Goal: Task Accomplishment & Management: Complete application form

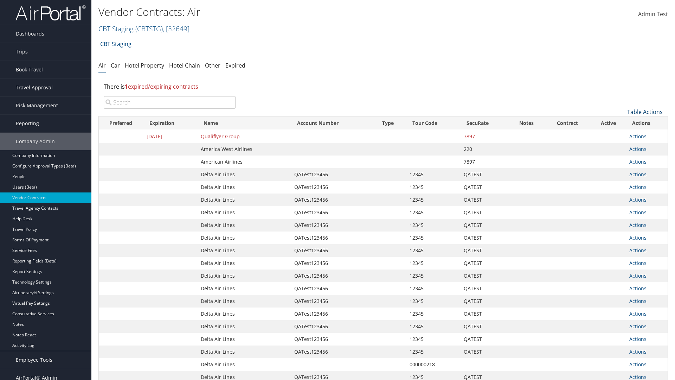
click at [645, 112] on link "Table Actions" at bounding box center [645, 112] width 36 height 8
click at [621, 123] on link "Create New Contract" at bounding box center [621, 123] width 92 height 12
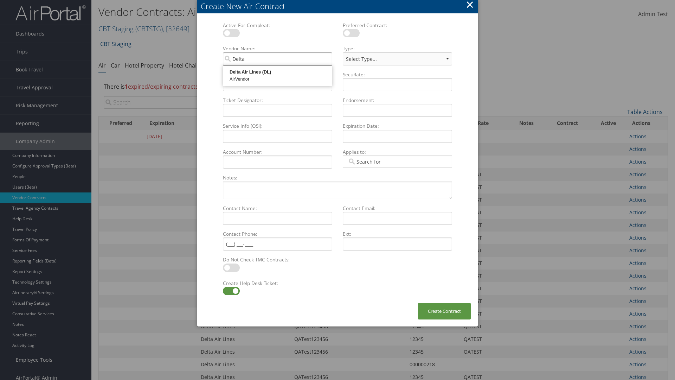
type input "Delta Air Lines"
select select "[object Object]"
type input "Delta Air Lines"
type input "QATest123456"
type input "12345"
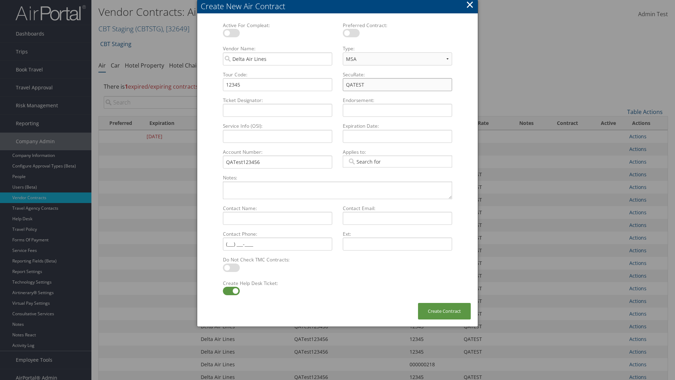
type input "QATEST"
click at [231, 291] on label at bounding box center [231, 291] width 17 height 8
click at [231, 291] on input "checkbox" at bounding box center [228, 292] width 5 height 5
checkbox input "false"
click at [444, 311] on button "Create Contract" at bounding box center [444, 311] width 53 height 17
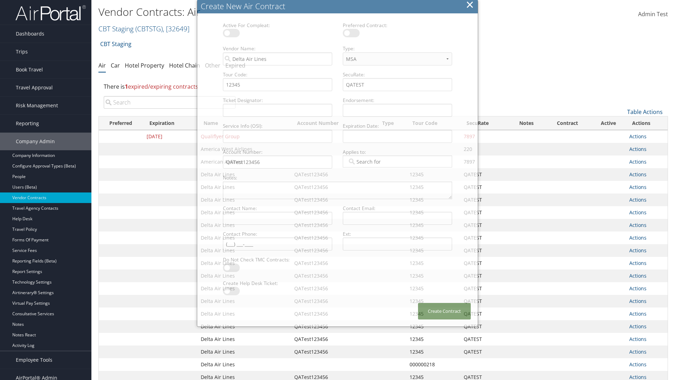
scroll to position [79, 0]
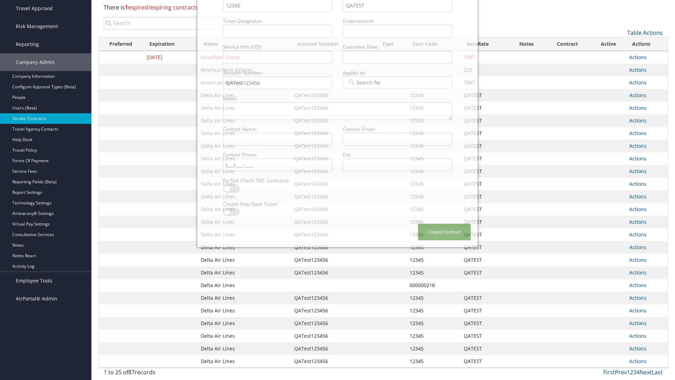
click at [169, 23] on input "search" at bounding box center [170, 23] width 132 height 13
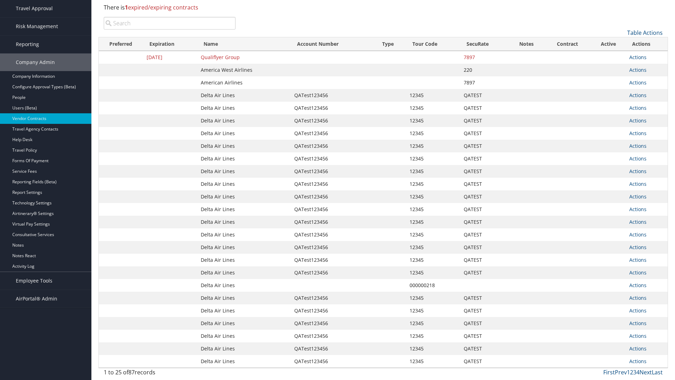
type input "QATest123456"
